Goal: Information Seeking & Learning: Learn about a topic

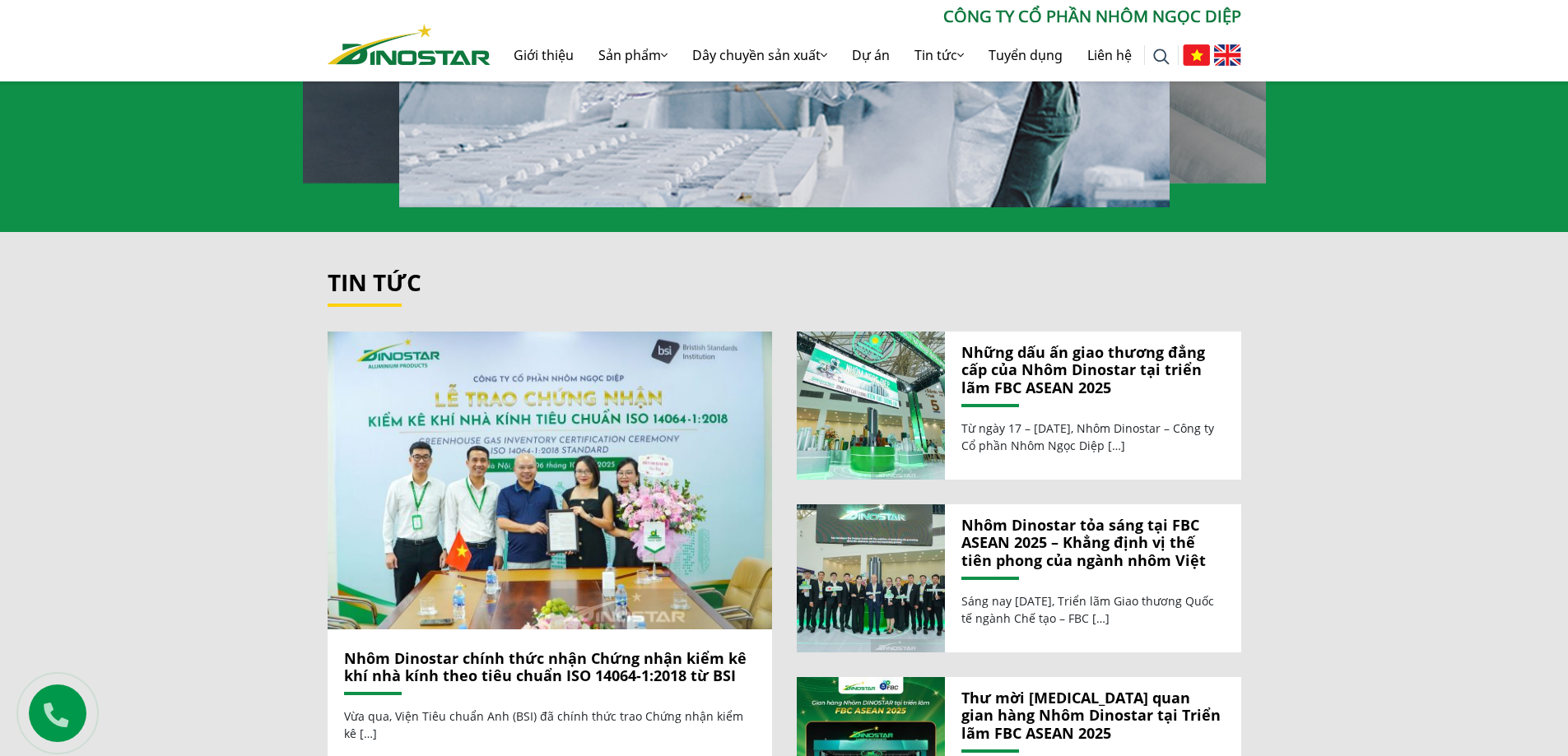
scroll to position [1893, 0]
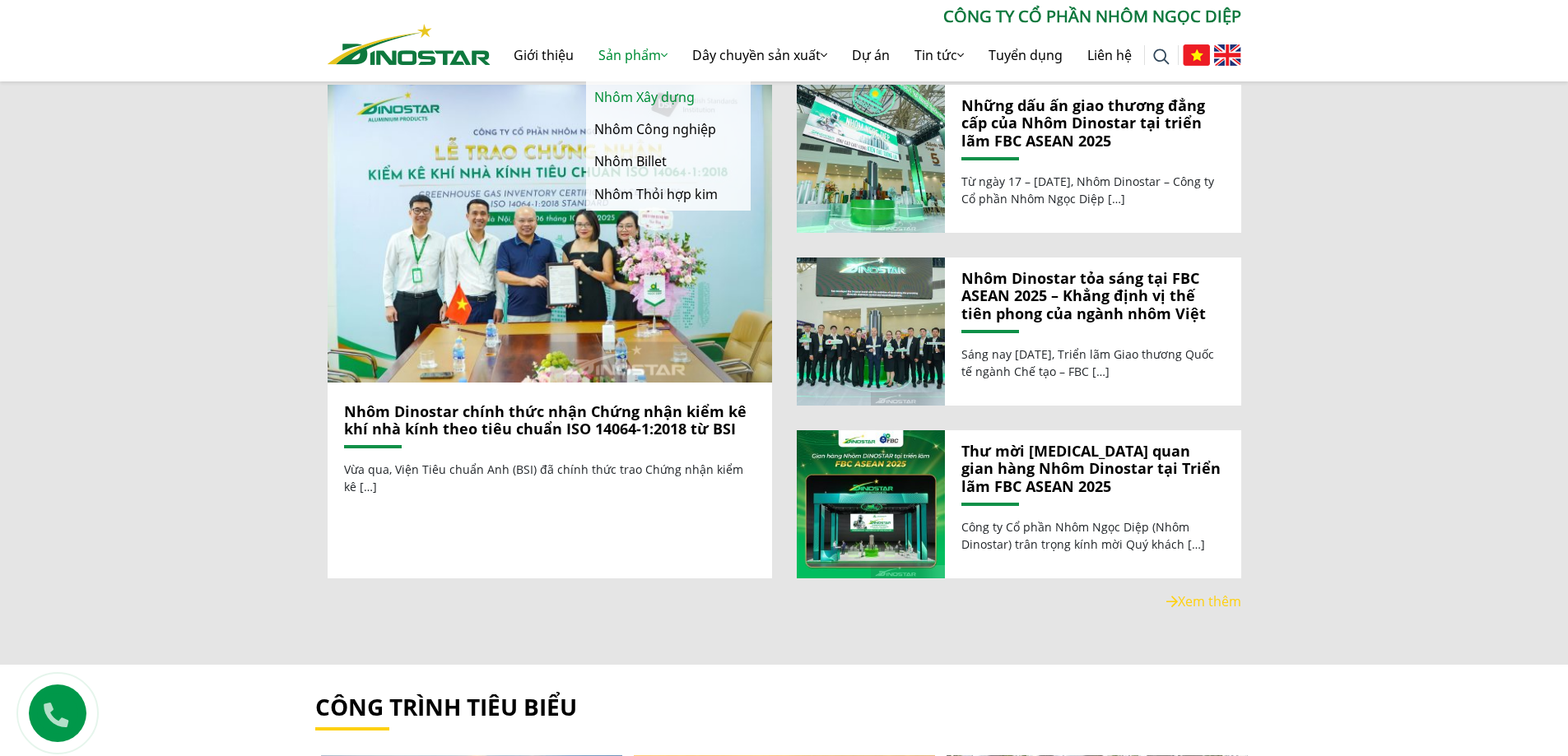
click at [662, 91] on link "Nhôm Xây dựng" at bounding box center [668, 97] width 164 height 32
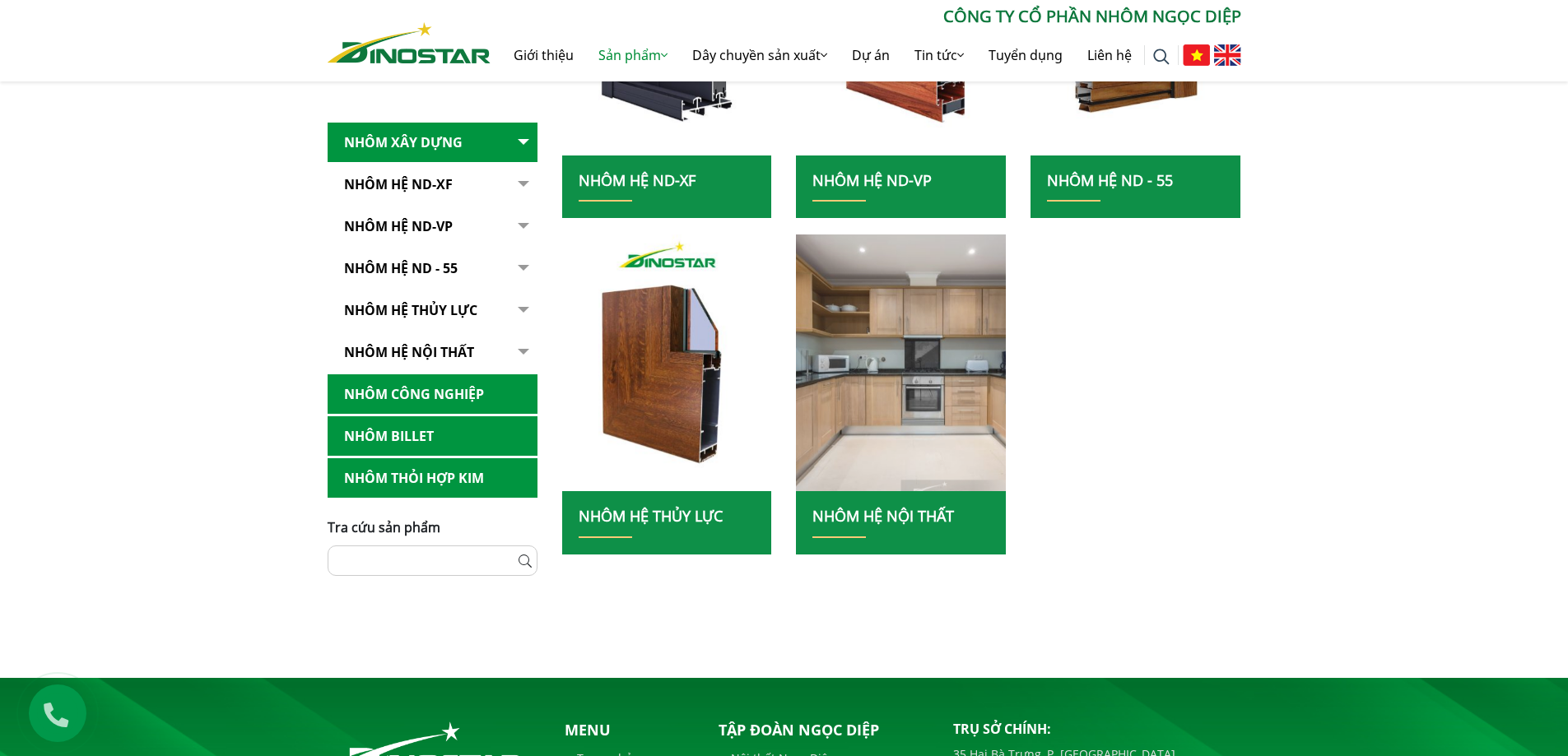
scroll to position [823, 0]
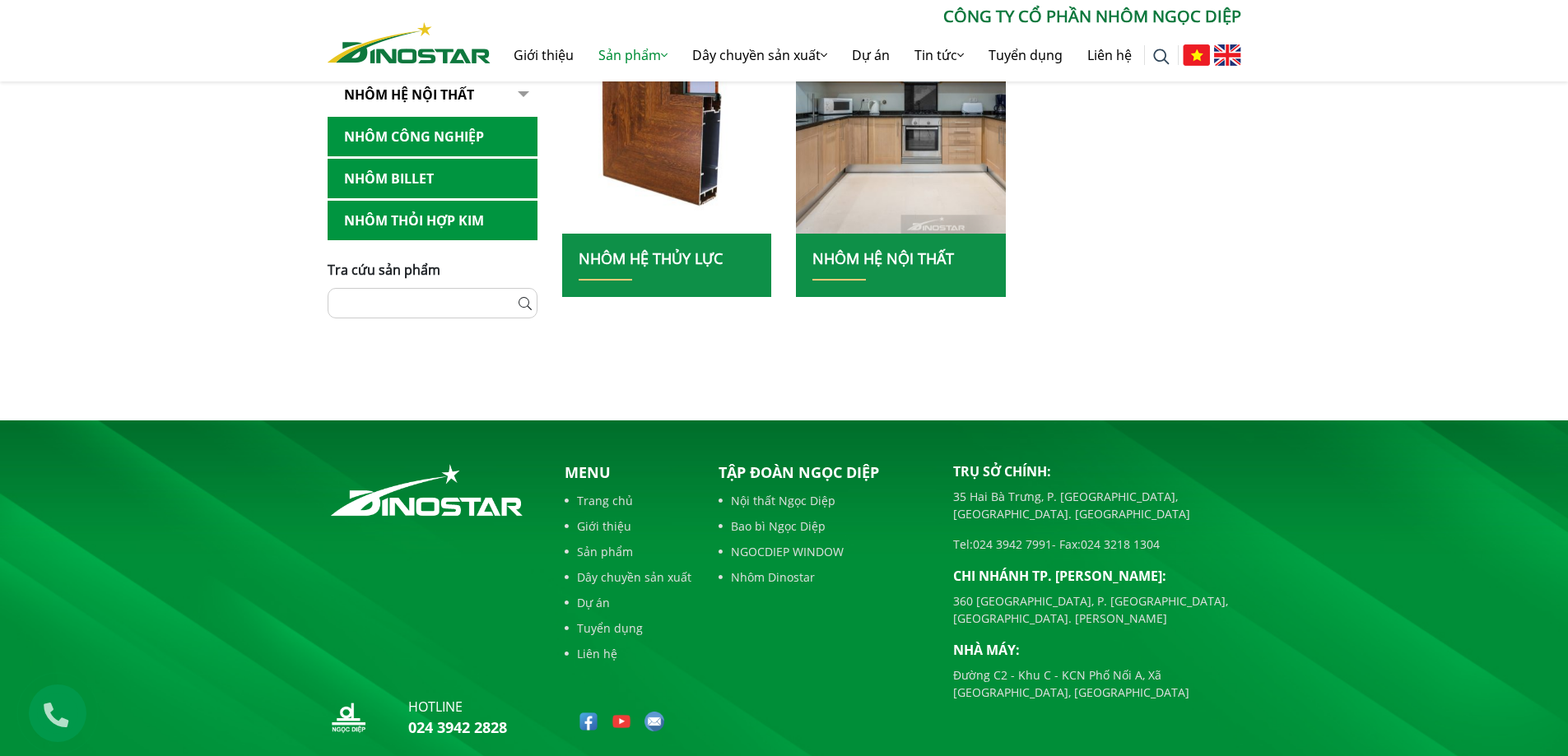
click at [878, 267] on link "Nhôm hệ nội thất" at bounding box center [883, 258] width 142 height 20
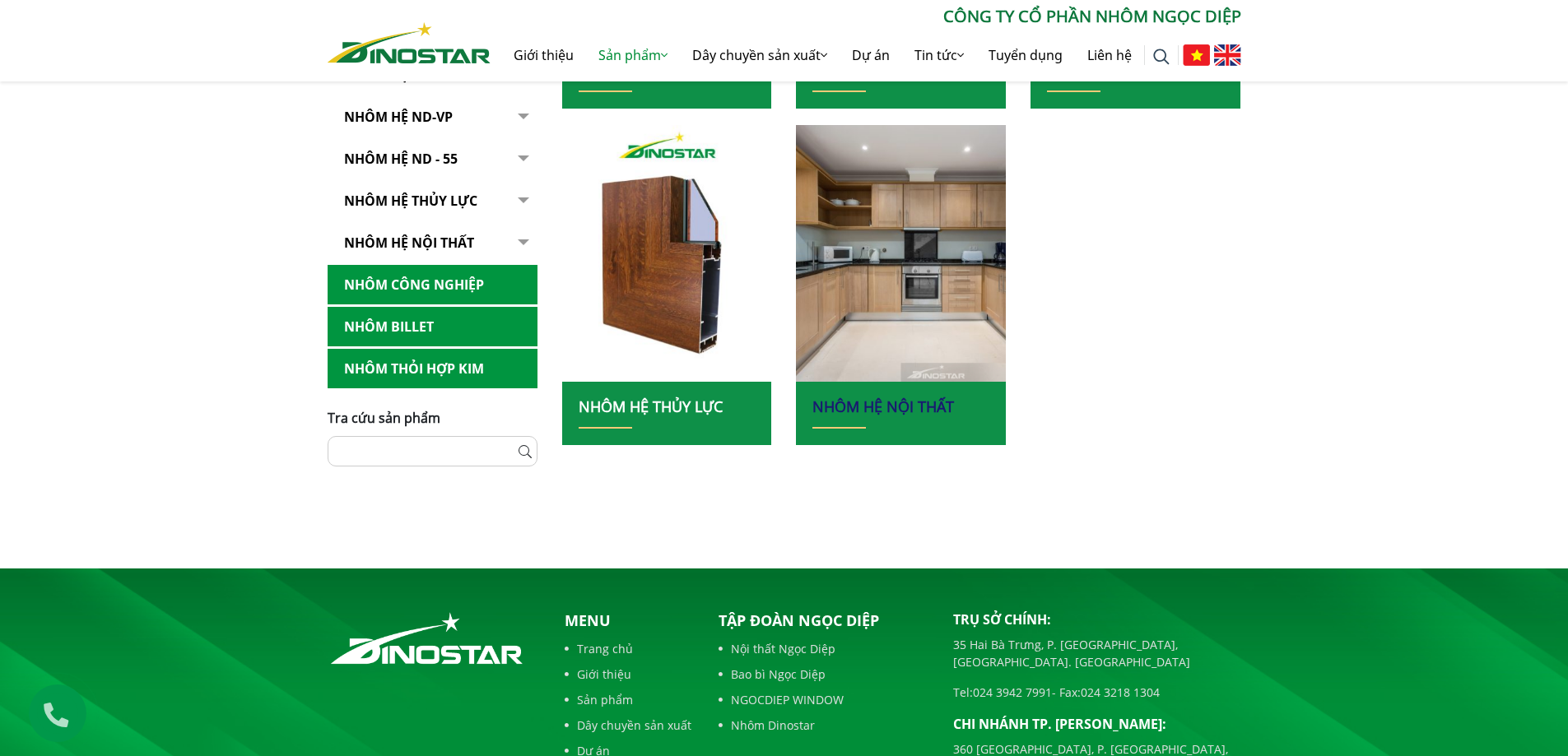
scroll to position [494, 0]
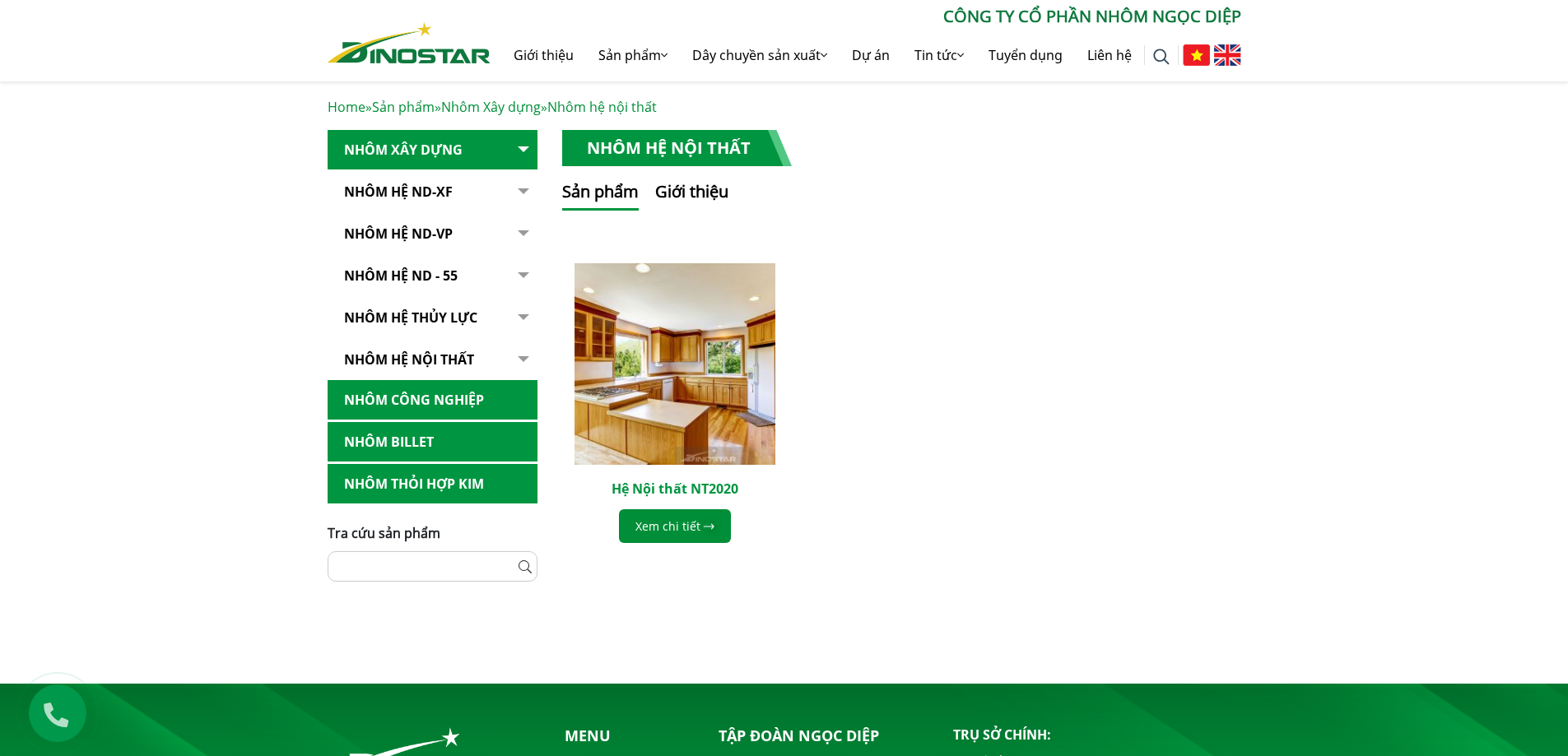
scroll to position [164, 0]
